Goal: Information Seeking & Learning: Stay updated

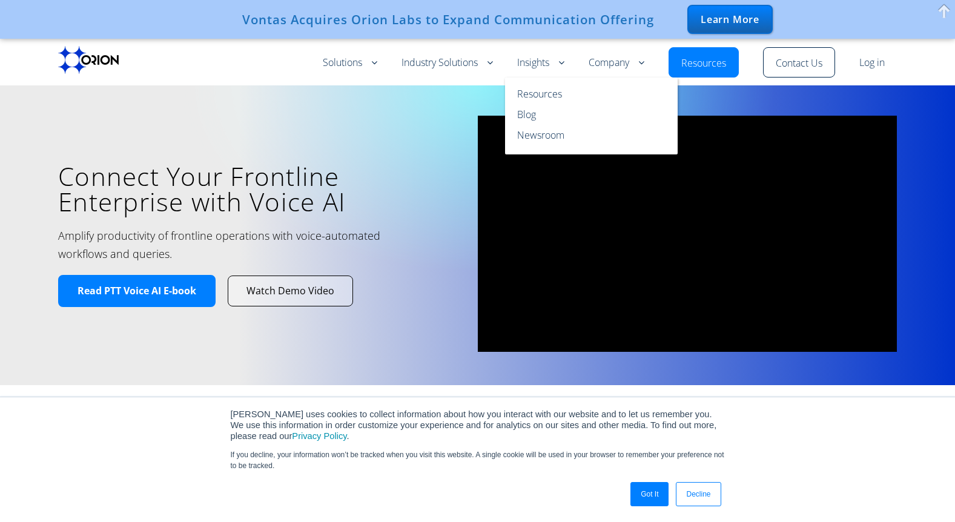
click at [548, 64] on link "Insights" at bounding box center [540, 63] width 47 height 15
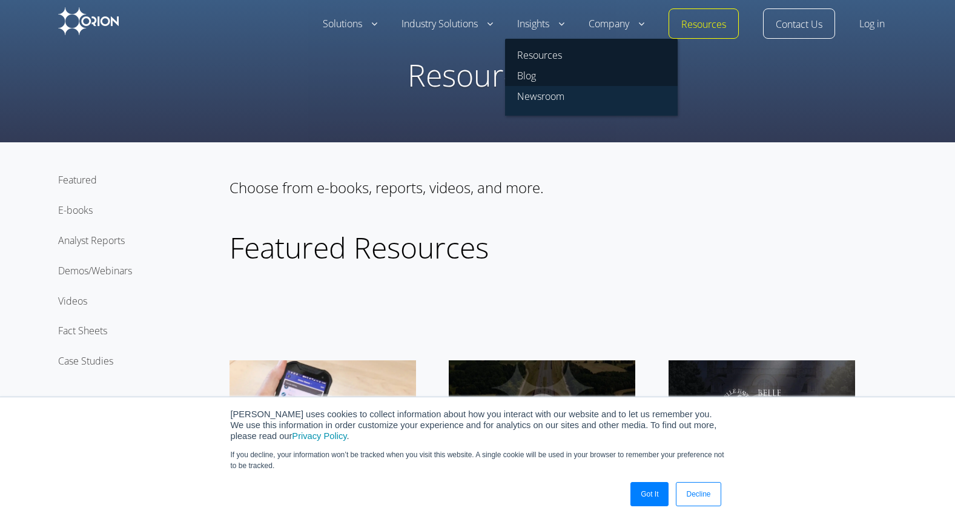
click at [536, 96] on link "Newsroom" at bounding box center [591, 101] width 173 height 30
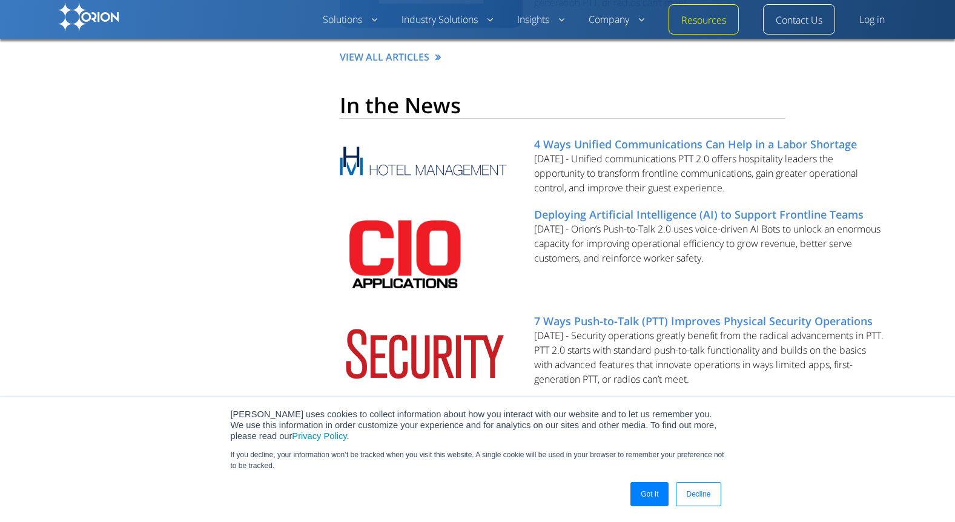
scroll to position [732, 0]
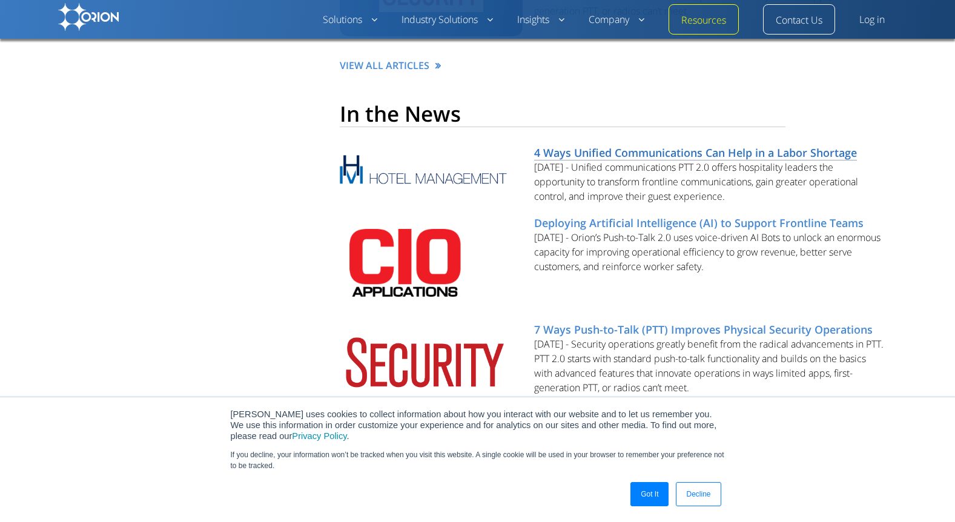
click at [641, 154] on link "4 Ways Unified Communications Can Help in a Labor Shortage" at bounding box center [695, 152] width 323 height 15
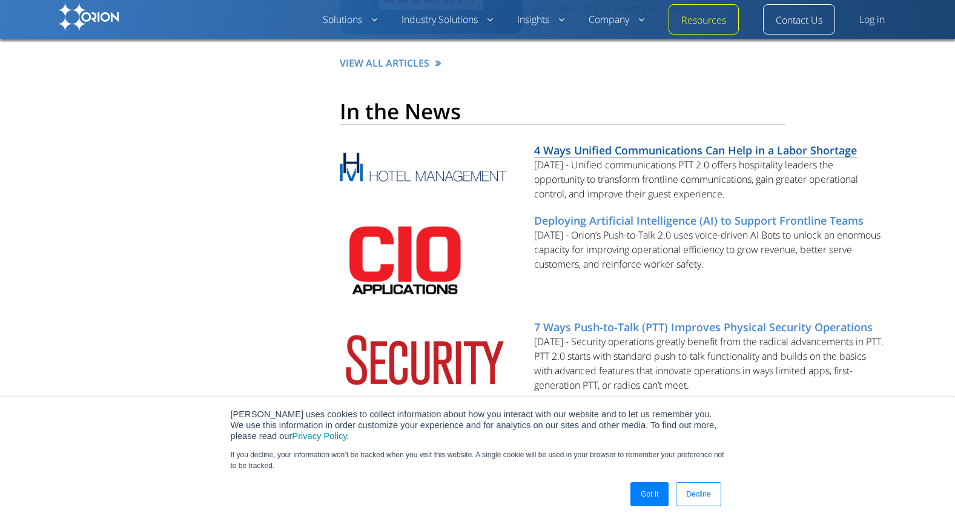
scroll to position [733, 0]
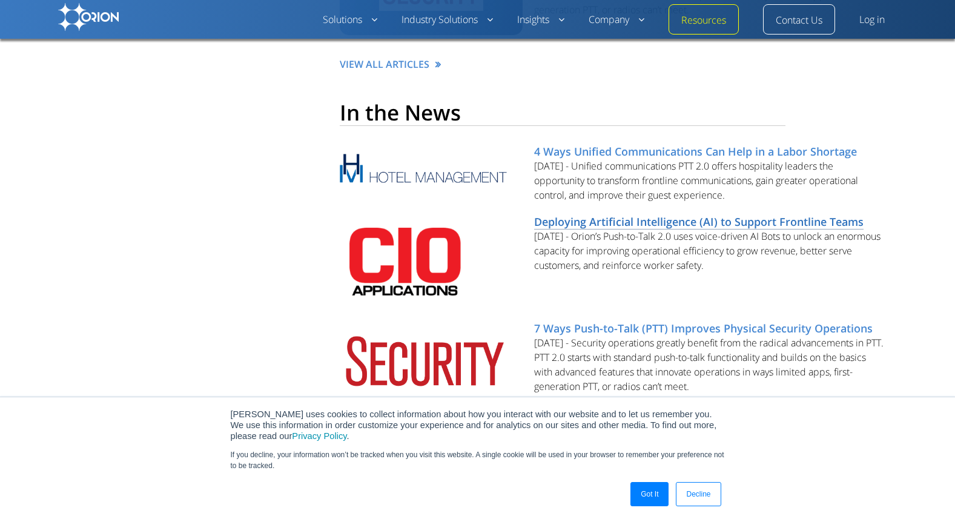
click at [637, 219] on link "Deploying Artificial Intelligence (AI) to Support Frontline Teams" at bounding box center [699, 221] width 330 height 15
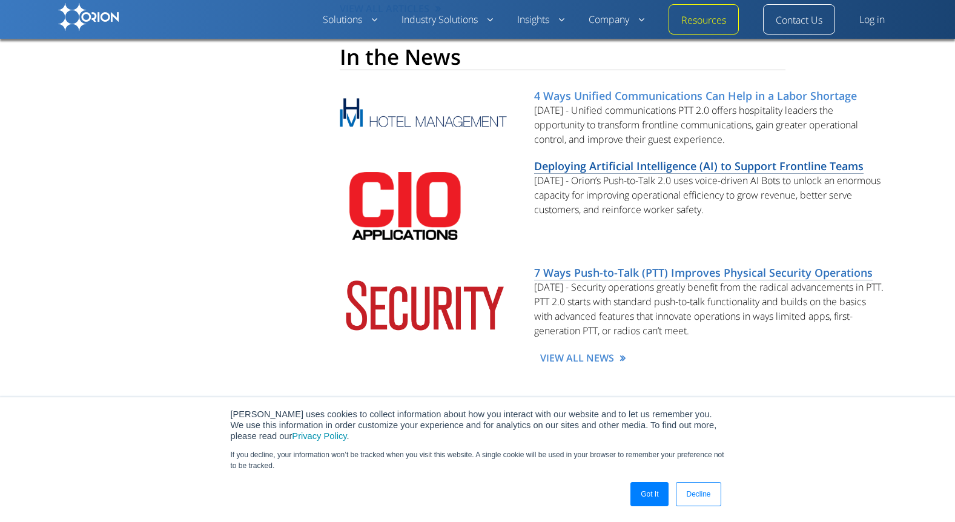
scroll to position [787, 0]
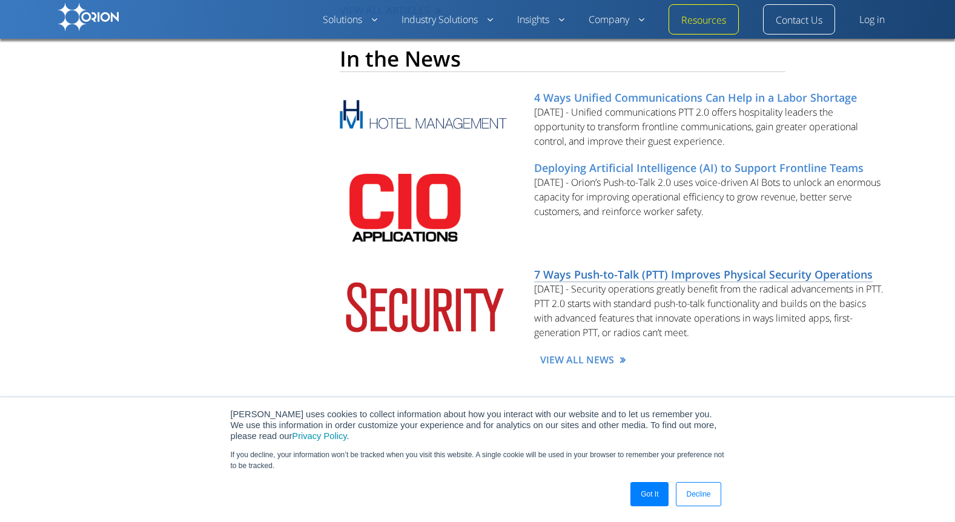
click at [601, 271] on link "7 Ways Push-to-Talk (PTT) Improves Physical Security Operations" at bounding box center [703, 274] width 339 height 15
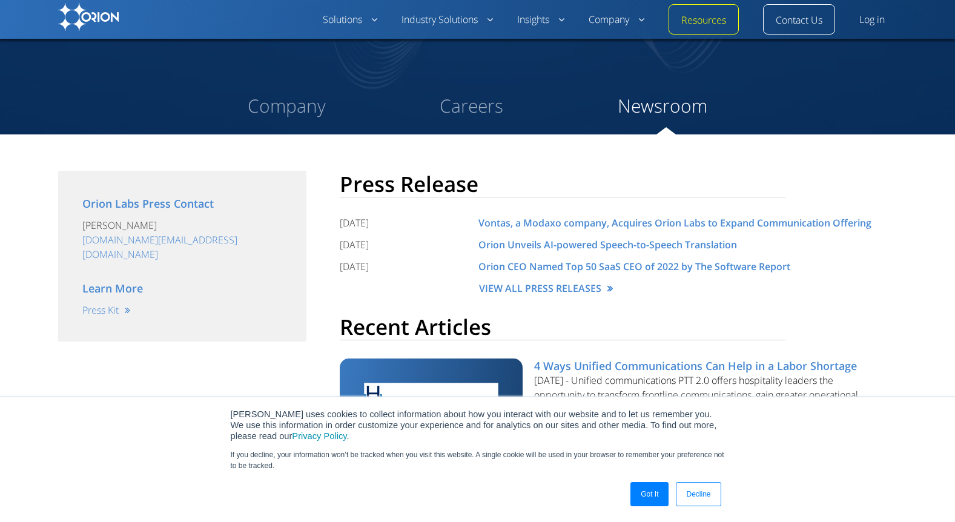
scroll to position [114, 0]
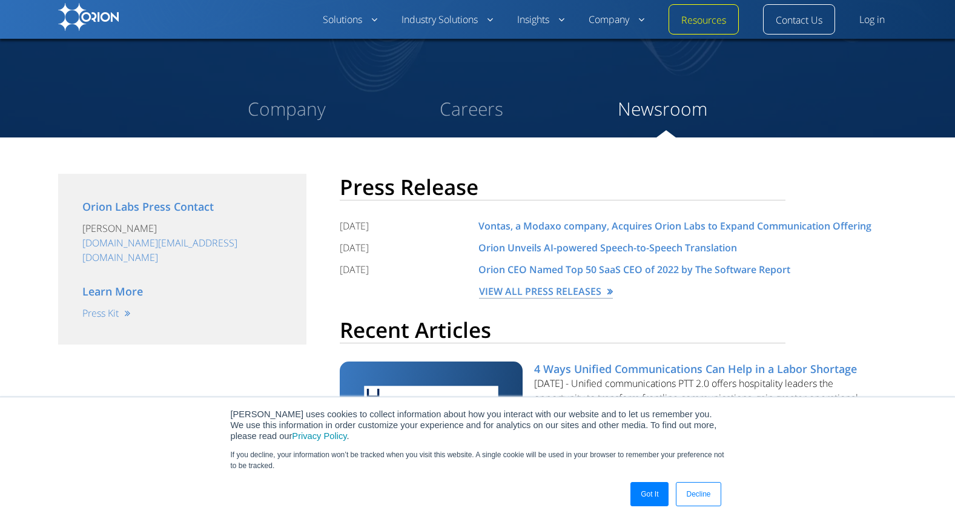
click at [511, 294] on link "VIEW ALL PRESS RELEASES" at bounding box center [546, 292] width 134 height 14
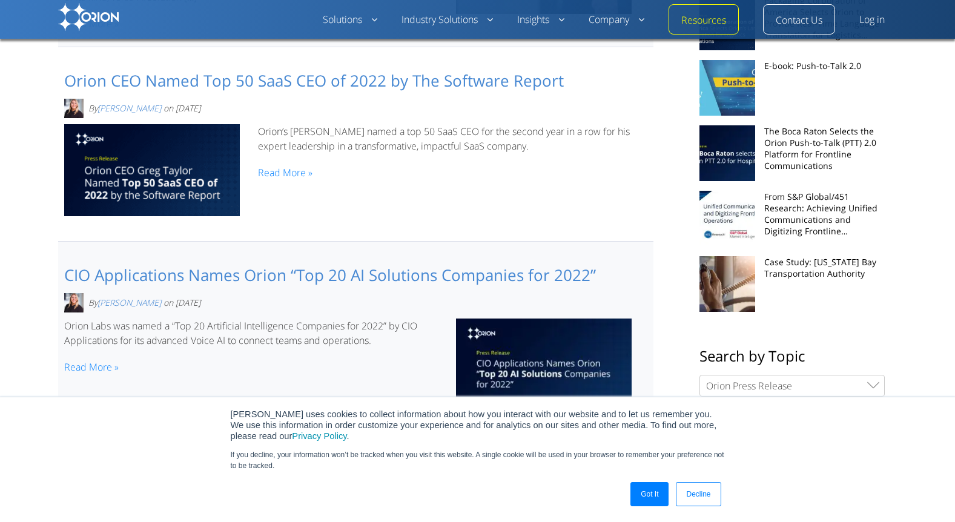
scroll to position [345, 0]
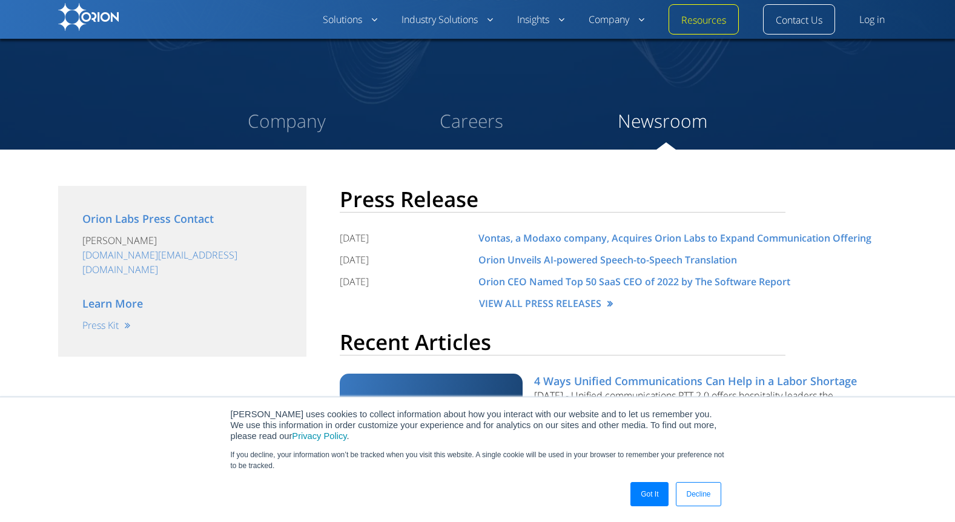
scroll to position [208, 0]
